Goal: Task Accomplishment & Management: Complete application form

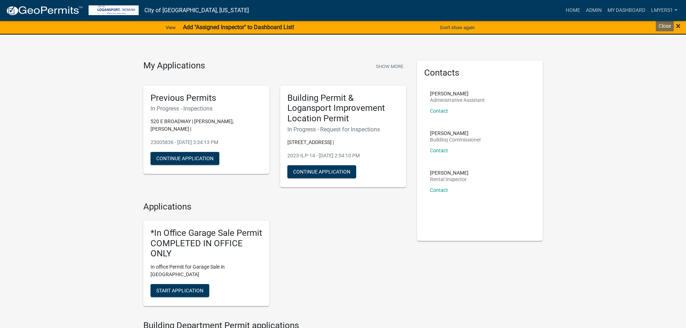
click at [679, 27] on span "×" at bounding box center [677, 26] width 5 height 10
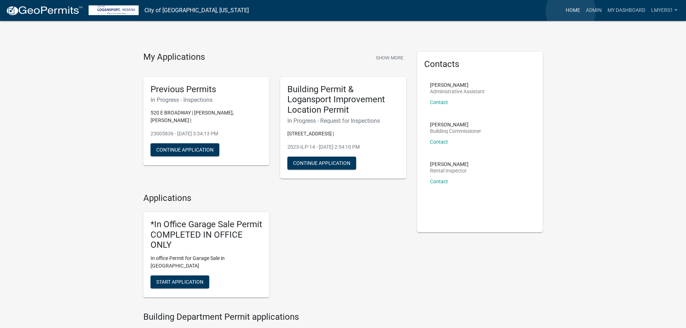
click at [570, 11] on link "Home" at bounding box center [572, 11] width 20 height 14
click at [572, 10] on link "Home" at bounding box center [572, 11] width 20 height 14
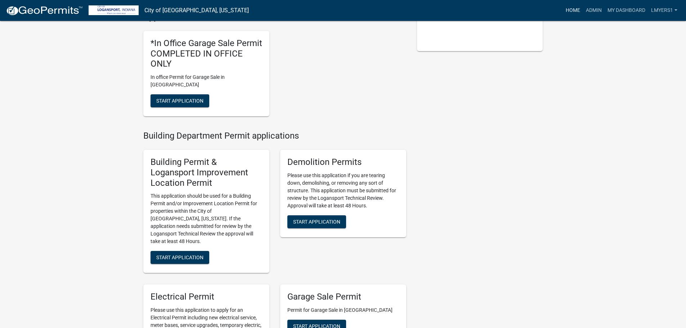
scroll to position [252, 0]
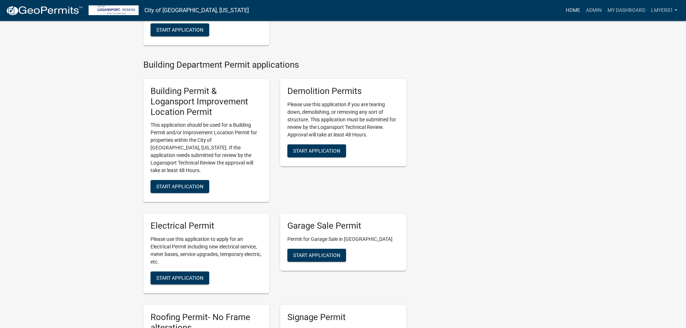
click at [569, 8] on link "Home" at bounding box center [572, 11] width 20 height 14
click at [594, 10] on link "Admin" at bounding box center [594, 11] width 22 height 14
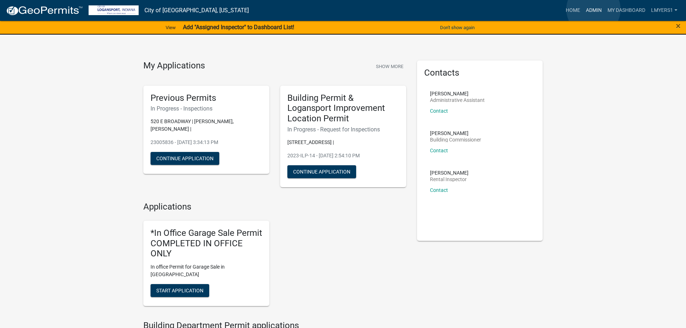
click at [593, 9] on link "Admin" at bounding box center [594, 11] width 22 height 14
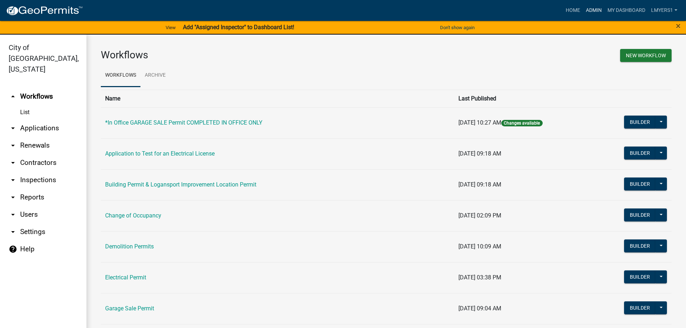
click at [594, 11] on link "Admin" at bounding box center [594, 11] width 22 height 14
click at [42, 120] on link "arrow_drop_down Applications" at bounding box center [43, 127] width 86 height 17
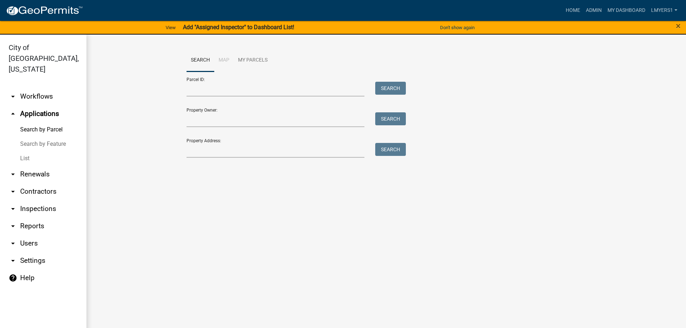
click at [30, 151] on link "List" at bounding box center [43, 158] width 86 height 14
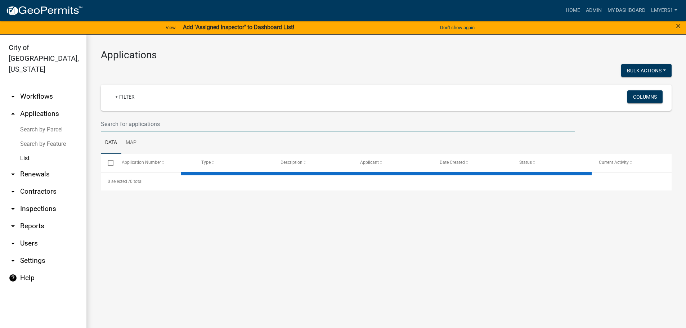
click at [143, 127] on input "text" at bounding box center [338, 124] width 474 height 15
select select "3: 100"
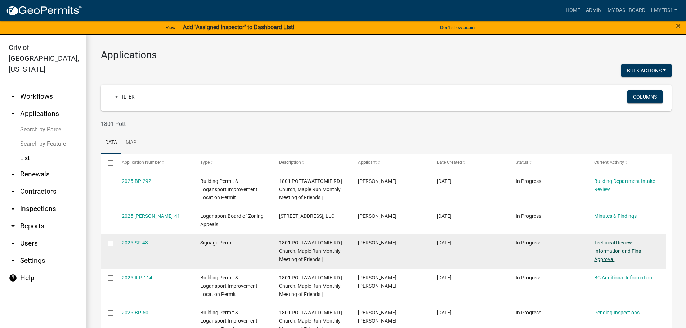
type input "1801 Pott"
click at [605, 253] on link "Technical Review Information and Final Approval" at bounding box center [618, 251] width 48 height 22
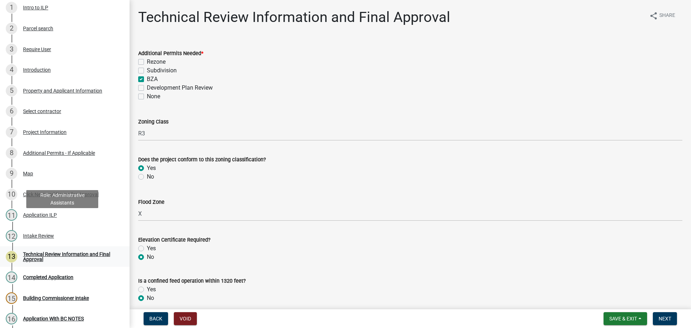
scroll to position [108, 0]
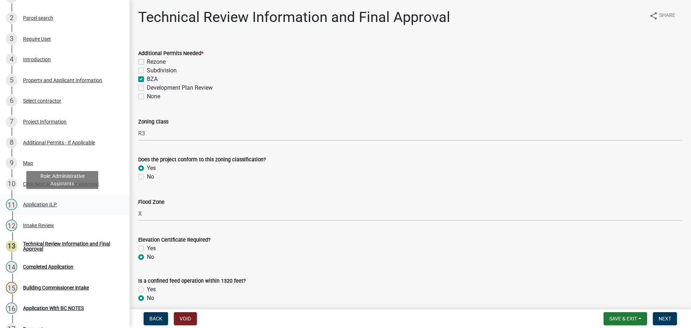
click at [31, 204] on div "Application ILP" at bounding box center [40, 204] width 34 height 5
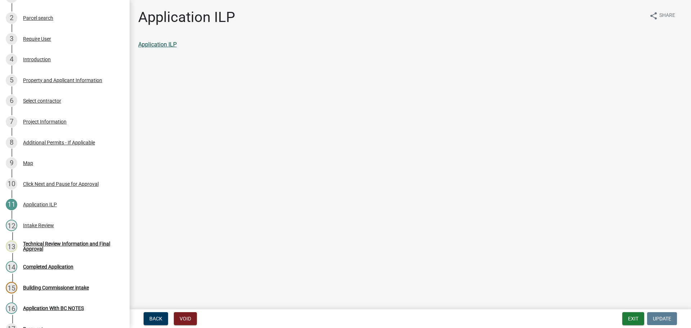
click at [159, 44] on link "Application ILP" at bounding box center [157, 44] width 39 height 7
click at [49, 119] on div "Project Information" at bounding box center [45, 121] width 44 height 5
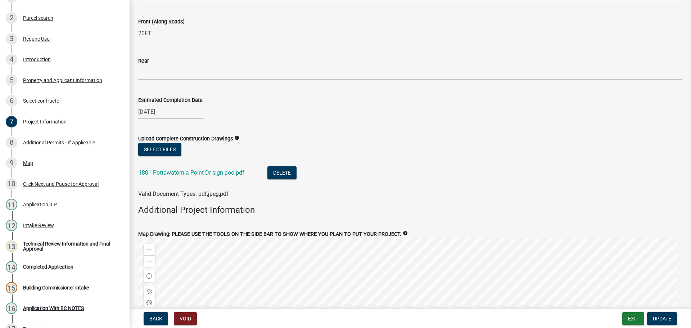
scroll to position [862, 0]
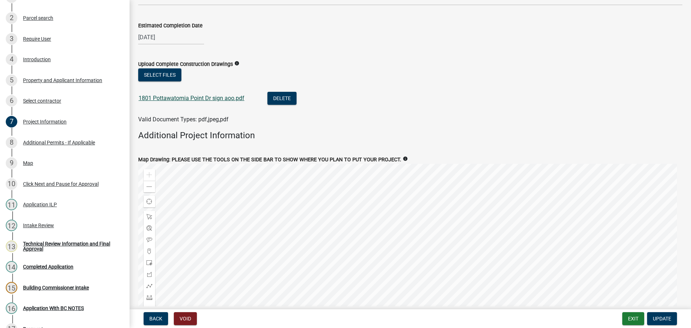
click at [177, 98] on link "1801 Pottawatomia Point Dr sign aoo.pdf" at bounding box center [192, 98] width 106 height 7
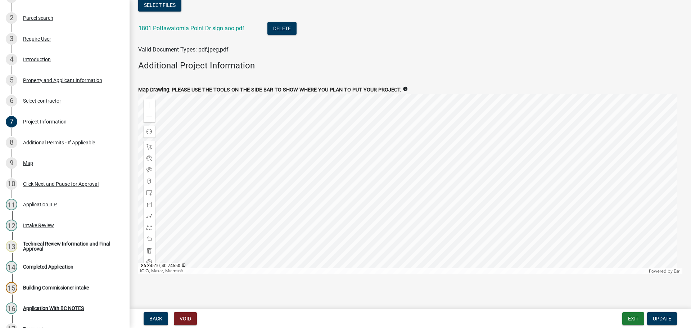
scroll to position [934, 0]
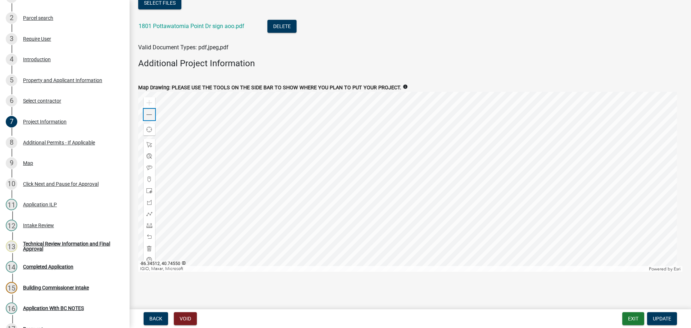
click at [150, 113] on span at bounding box center [149, 115] width 6 height 6
click at [151, 113] on span at bounding box center [149, 115] width 6 height 6
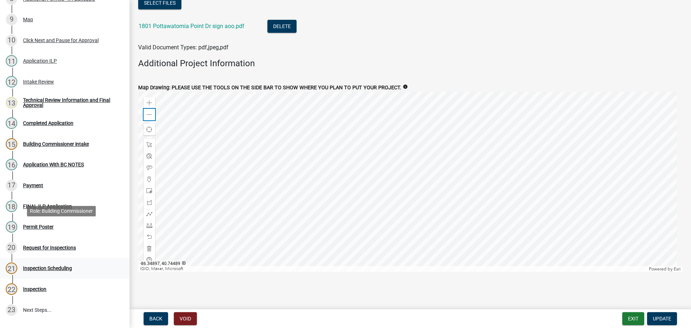
scroll to position [288, 0]
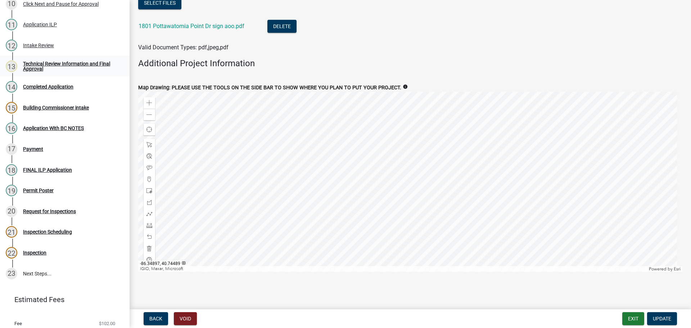
click at [69, 62] on div "Technical Review Information and Final Approval" at bounding box center [70, 66] width 95 height 10
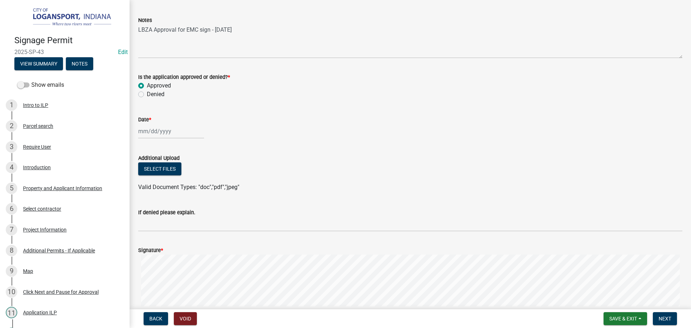
scroll to position [205, 0]
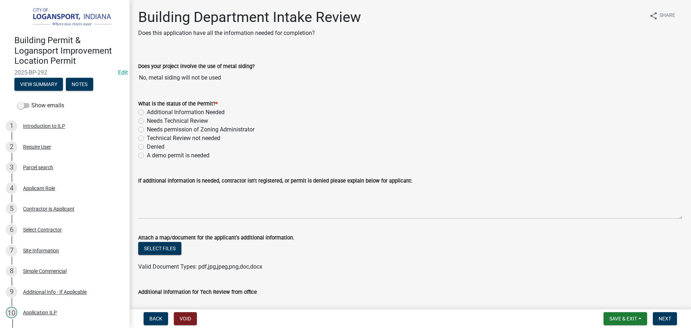
click at [147, 113] on label "Additional Information Needed" at bounding box center [186, 112] width 78 height 9
click at [147, 113] on input "Additional Information Needed" at bounding box center [149, 110] width 5 height 5
radio input "true"
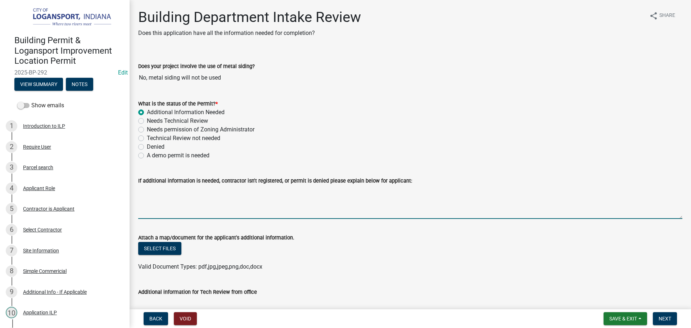
click at [154, 199] on textarea "If additional information is needed, contractor isn't registered, or permit is …" at bounding box center [410, 202] width 544 height 34
click at [139, 192] on textarea "Hey Patrick is this the same signage that is included in the signage permit 202…" at bounding box center [410, 202] width 544 height 34
click at [169, 196] on textarea "Hey Patrick is this the same signage that is included in the signage permit 202…" at bounding box center [410, 202] width 544 height 34
click at [307, 195] on textarea "Hey Patrick this project will require a signage permit instead of the building …" at bounding box center [410, 202] width 544 height 34
click at [343, 194] on textarea "Hey Patrick this project will require a signage permit instead of a building pe…" at bounding box center [410, 202] width 544 height 34
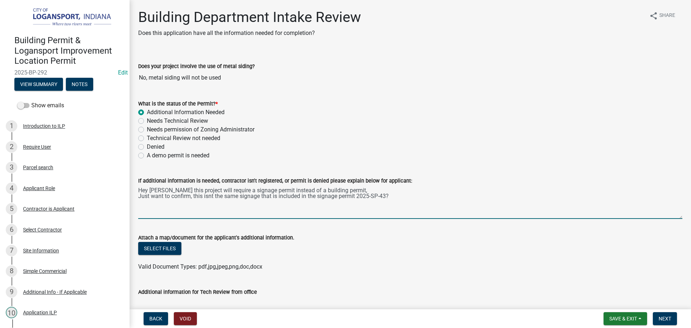
click at [394, 199] on textarea "Hey Patrick this project will require a signage permit instead of a building pe…" at bounding box center [410, 202] width 544 height 34
type textarea "Hey Patrick this project will require a signage permit instead of a building pe…"
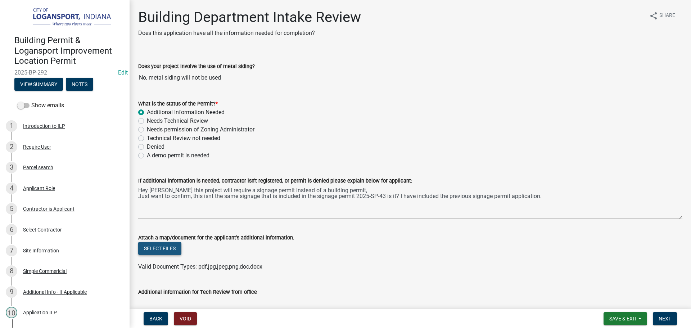
click at [167, 247] on button "Select files" at bounding box center [159, 248] width 43 height 13
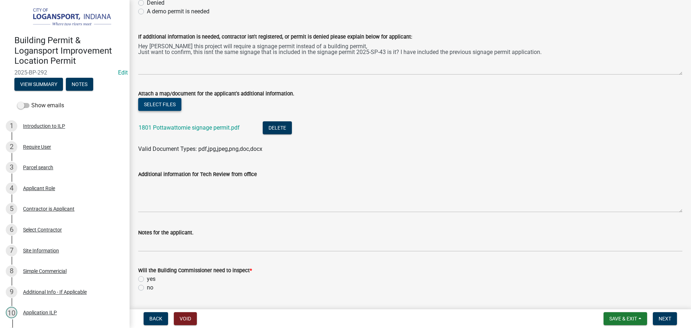
scroll to position [180, 0]
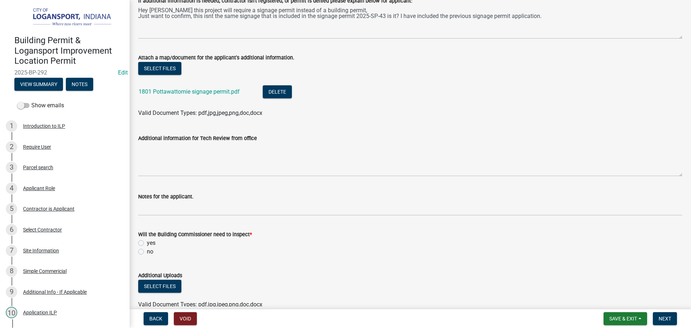
click at [147, 244] on label "yes" at bounding box center [151, 243] width 9 height 9
click at [147, 243] on input "yes" at bounding box center [149, 241] width 5 height 5
radio input "true"
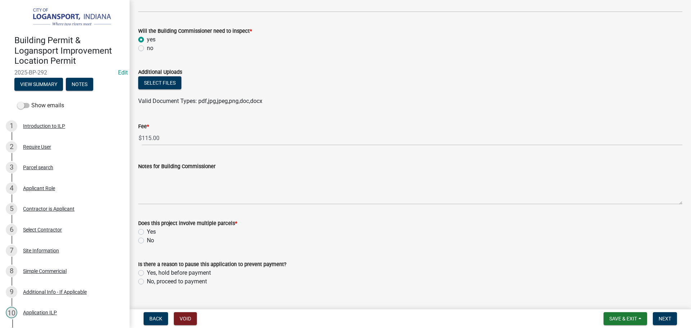
scroll to position [396, 0]
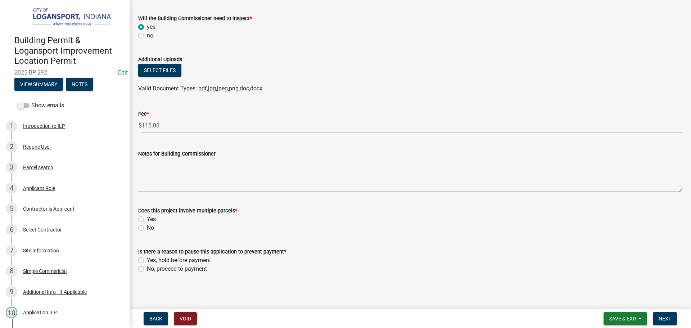
click at [137, 229] on div "Does this project involve multiple parcels * Yes No" at bounding box center [410, 215] width 555 height 35
click at [147, 226] on label "No" at bounding box center [150, 227] width 7 height 9
click at [147, 226] on input "No" at bounding box center [149, 225] width 5 height 5
radio input "true"
click at [147, 268] on label "No, proceed to payment" at bounding box center [177, 268] width 60 height 9
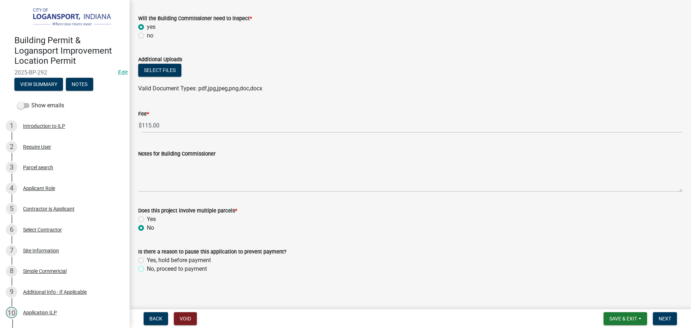
click at [147, 268] on input "No, proceed to payment" at bounding box center [149, 266] width 5 height 5
radio input "true"
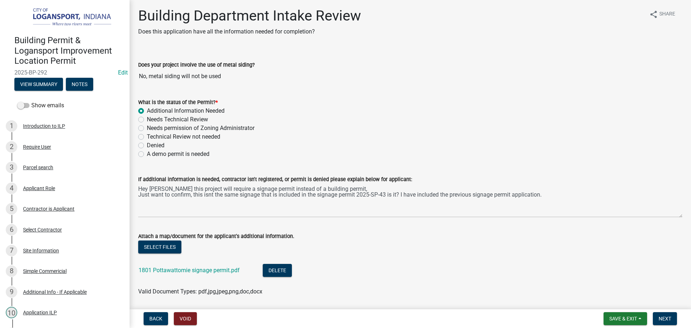
scroll to position [0, 0]
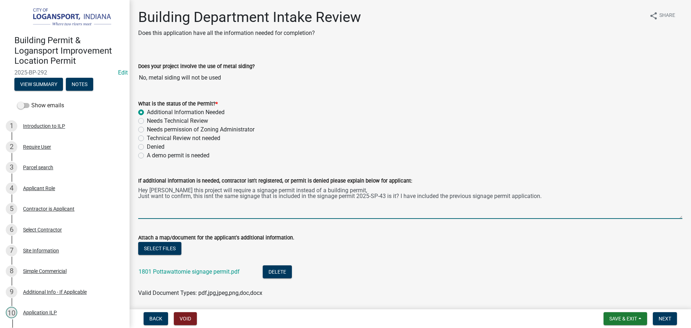
click at [211, 202] on textarea "Hey Patrick this project will require a signage permit instead of a building pe…" at bounding box center [410, 202] width 544 height 34
click at [351, 195] on textarea "Hey Patrick this project will require a signage permit instead of a building pe…" at bounding box center [410, 202] width 544 height 34
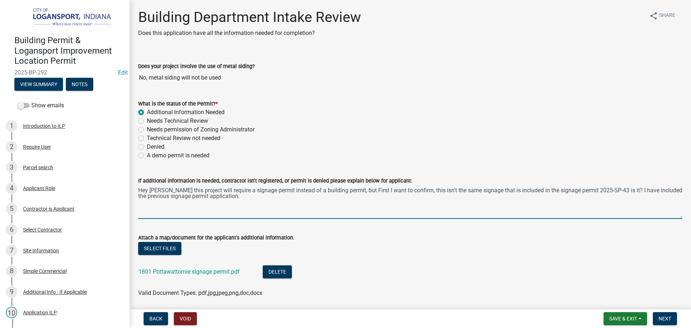
click at [481, 196] on textarea "Hey Patrick this project will require a signage permit instead of a building pe…" at bounding box center [410, 202] width 544 height 34
click at [181, 203] on textarea "Hey Patrick this project will require a signage permit instead of a building pe…" at bounding box center [410, 202] width 544 height 34
click at [244, 205] on textarea "Hey Patrick this project will require a signage permit instead of a building pe…" at bounding box center [410, 202] width 544 height 34
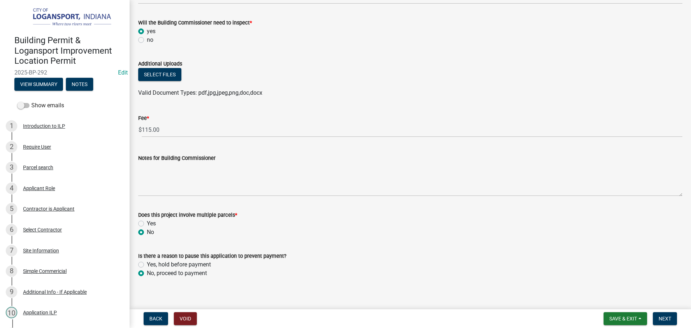
scroll to position [397, 0]
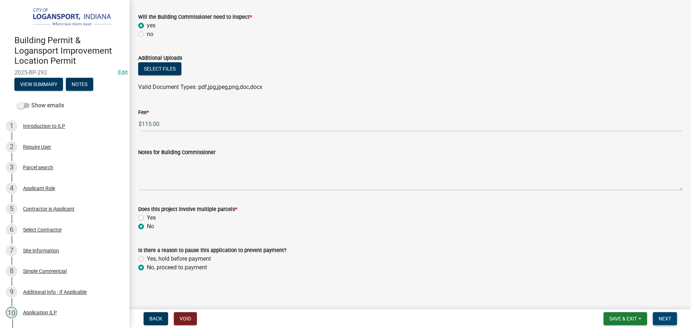
type textarea "Hey Patrick this project will require a signage permit instead of a building pe…"
click at [664, 317] on span "Next" at bounding box center [665, 319] width 13 height 6
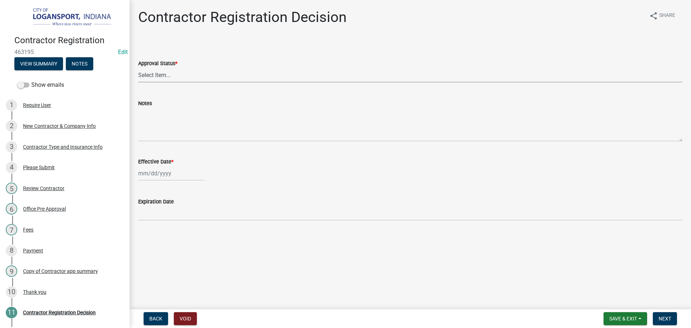
click at [189, 74] on select "Select Item... Approved Denied" at bounding box center [410, 75] width 544 height 15
click at [138, 68] on select "Select Item... Approved Denied" at bounding box center [410, 75] width 544 height 15
select select "4b86b809-39dd-4c68-9f3d-fdb3e7050482"
click at [163, 182] on wm-data-entity-input "Effective Date *" at bounding box center [410, 167] width 544 height 40
click at [165, 180] on div at bounding box center [171, 173] width 66 height 15
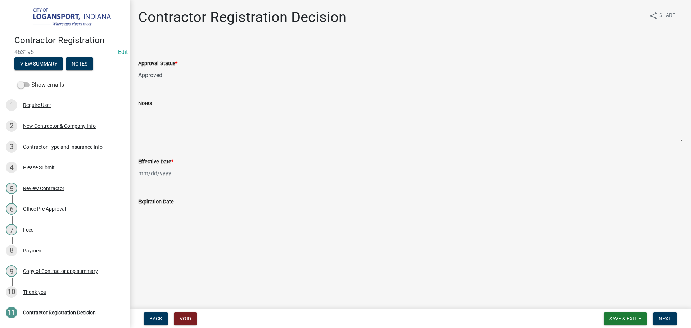
select select "8"
select select "2025"
click at [181, 235] on div "14" at bounding box center [180, 235] width 12 height 12
type input "[DATE]"
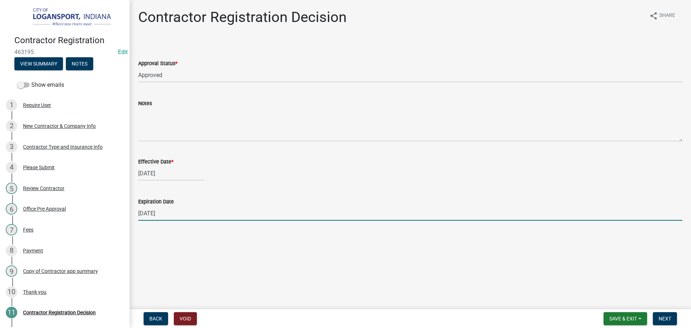
click at [173, 214] on input "12/31/2025" at bounding box center [410, 213] width 544 height 15
click at [174, 215] on input "12/31/2025" at bounding box center [410, 213] width 544 height 15
click at [173, 215] on input "12/31/2025" at bounding box center [410, 213] width 544 height 15
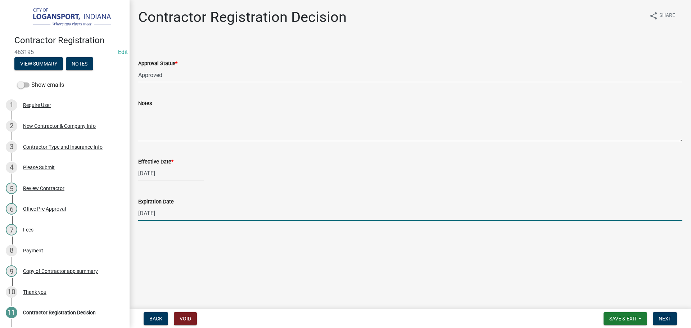
click at [173, 215] on input "12/31/2025" at bounding box center [410, 213] width 544 height 15
type input "[DATE]"
click at [664, 316] on span "Next" at bounding box center [665, 319] width 13 height 6
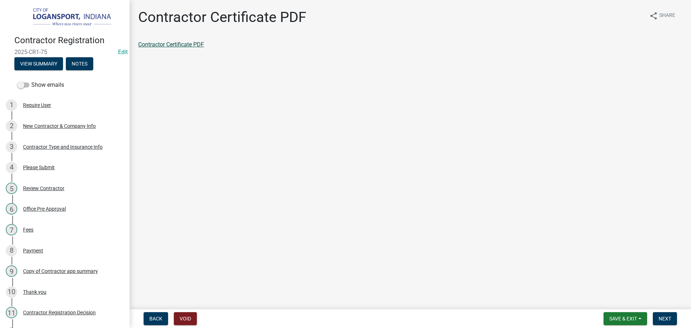
click at [166, 44] on link "Contractor Certificate PDF" at bounding box center [171, 44] width 66 height 7
click at [671, 316] on span "Next" at bounding box center [665, 319] width 13 height 6
click at [175, 44] on link "Contractor app summary" at bounding box center [169, 44] width 63 height 7
click at [672, 317] on button "Next" at bounding box center [665, 318] width 24 height 13
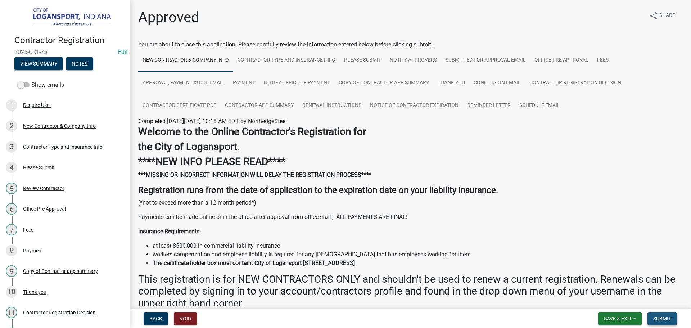
click at [673, 317] on button "Submit" at bounding box center [662, 318] width 30 height 13
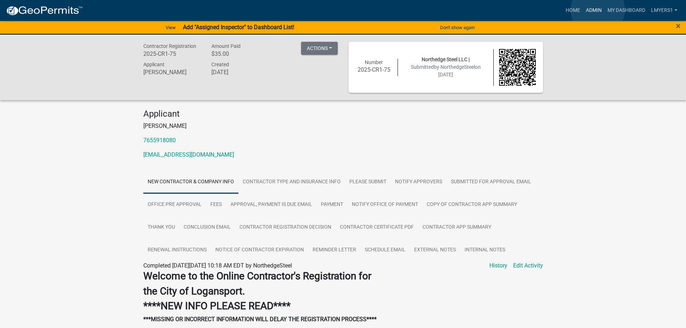
click at [597, 10] on link "Admin" at bounding box center [594, 11] width 22 height 14
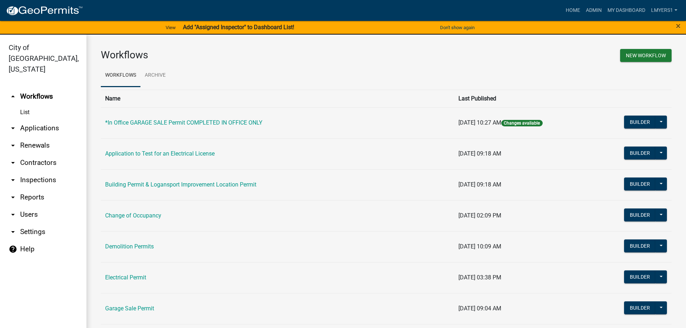
click at [46, 121] on link "arrow_drop_down Applications" at bounding box center [43, 127] width 86 height 17
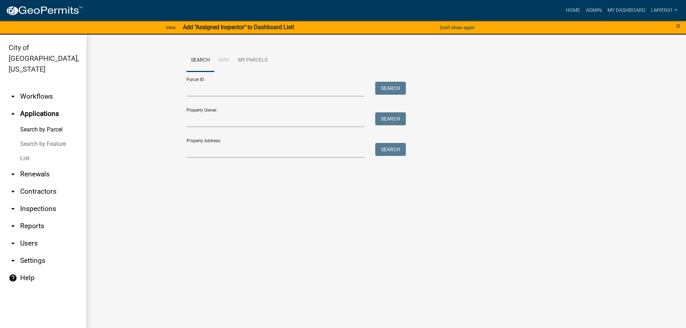
drag, startPoint x: 25, startPoint y: 148, endPoint x: 100, endPoint y: 115, distance: 81.8
click at [25, 151] on link "List" at bounding box center [43, 158] width 86 height 14
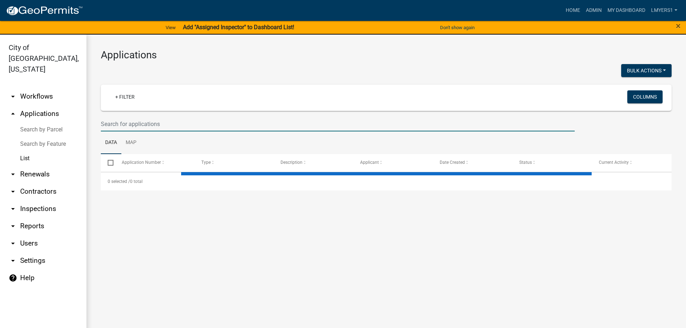
click at [149, 122] on input "text" at bounding box center [338, 124] width 474 height 15
select select "3: 100"
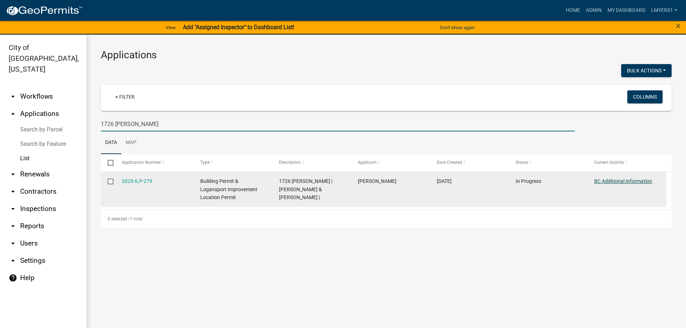
type input "1726 George"
click at [609, 179] on link "BC Additional Information" at bounding box center [623, 181] width 58 height 6
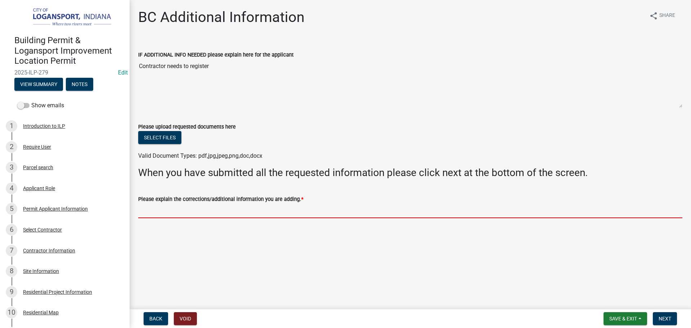
click at [233, 213] on input "Please explain the corrections/additional information you are adding. *" at bounding box center [410, 210] width 544 height 15
click at [29, 229] on div "Select Contractor" at bounding box center [42, 229] width 39 height 5
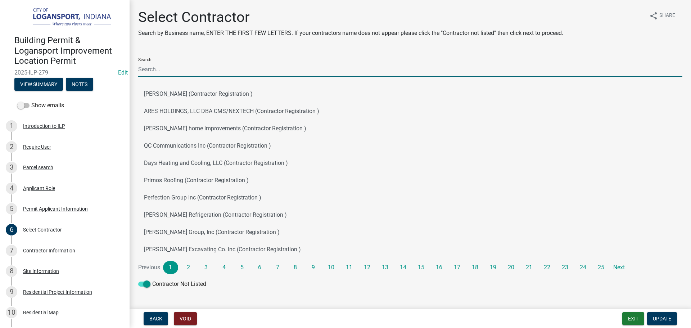
click at [193, 70] on input "Search" at bounding box center [410, 69] width 544 height 15
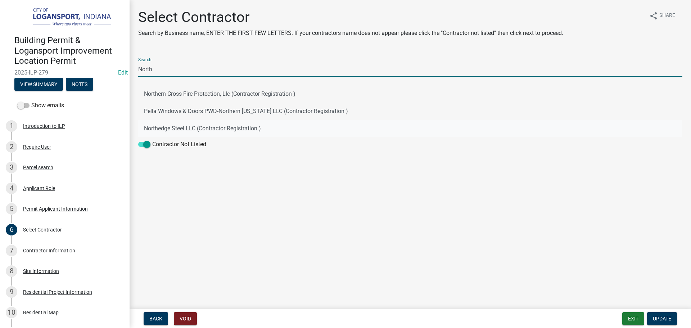
type input "North"
click at [206, 126] on button "Northedge Steel LLC (Contractor Registration )" at bounding box center [410, 128] width 544 height 17
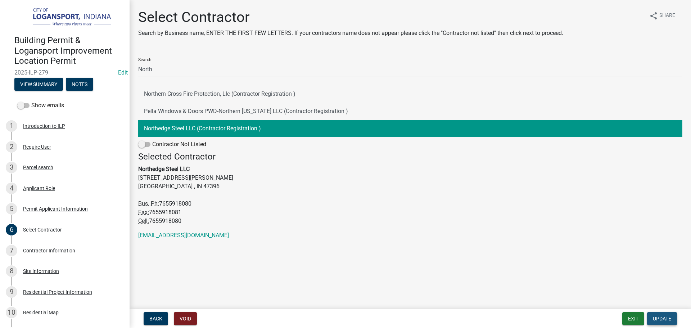
click at [661, 317] on span "Update" at bounding box center [662, 319] width 18 height 6
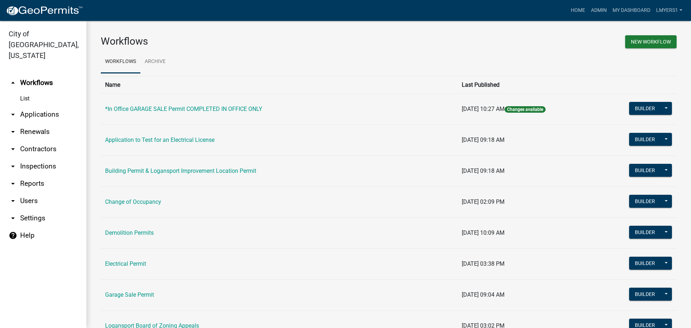
click at [40, 140] on link "arrow_drop_down Contractors" at bounding box center [43, 148] width 86 height 17
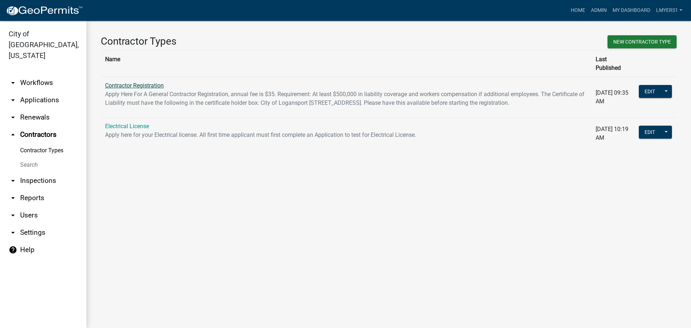
click at [120, 82] on link "Contractor Registration" at bounding box center [134, 85] width 59 height 7
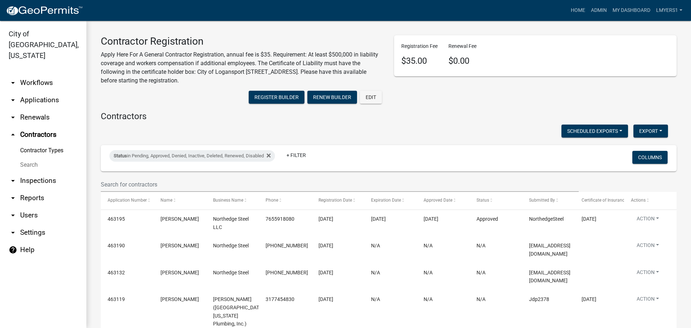
click at [47, 93] on link "arrow_drop_down Applications" at bounding box center [43, 99] width 86 height 17
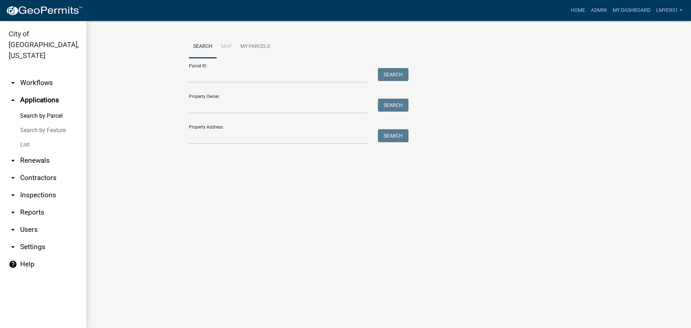
click at [26, 137] on link "List" at bounding box center [43, 144] width 86 height 14
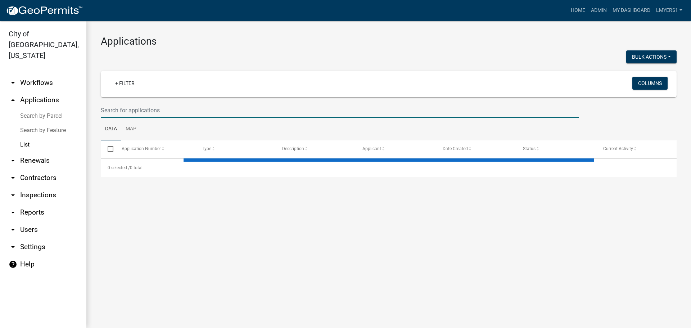
click at [185, 109] on input "text" at bounding box center [340, 110] width 478 height 15
select select "3: 100"
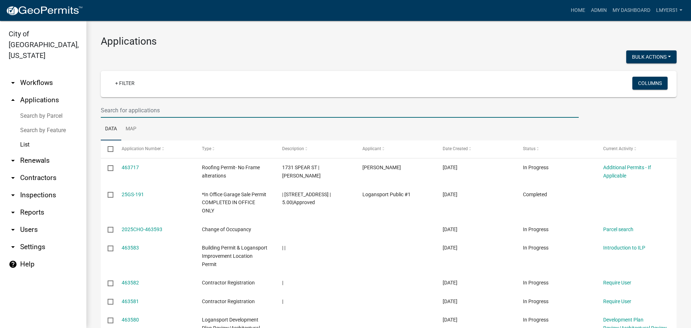
paste input "09-17-28-200-032.001-010"
drag, startPoint x: 190, startPoint y: 115, endPoint x: 81, endPoint y: 105, distance: 109.9
click at [81, 105] on div "City of Logansport, [US_STATE] arrow_drop_down Workflows List arrow_drop_up App…" at bounding box center [345, 174] width 691 height 307
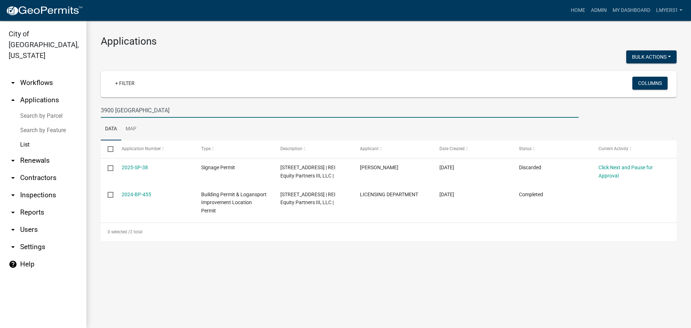
type input "3900 [GEOGRAPHIC_DATA]"
click at [145, 109] on input "3900 [GEOGRAPHIC_DATA]" at bounding box center [340, 110] width 478 height 15
